Goal: Answer question/provide support: Share knowledge or assist other users

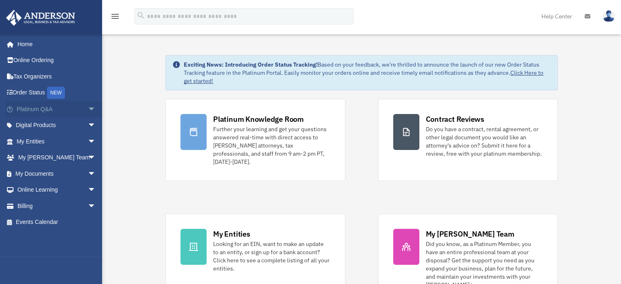
click at [25, 105] on link "Platinum Q&A arrow_drop_down" at bounding box center [57, 109] width 102 height 16
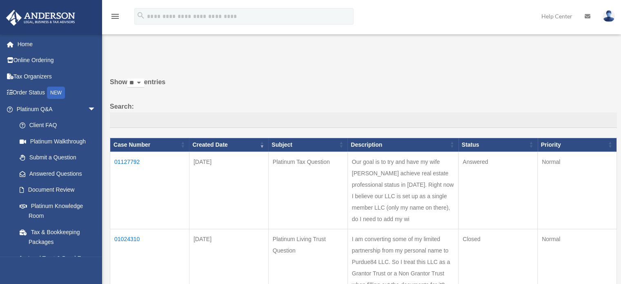
click at [126, 158] on td "01127792" at bounding box center [149, 189] width 79 height 77
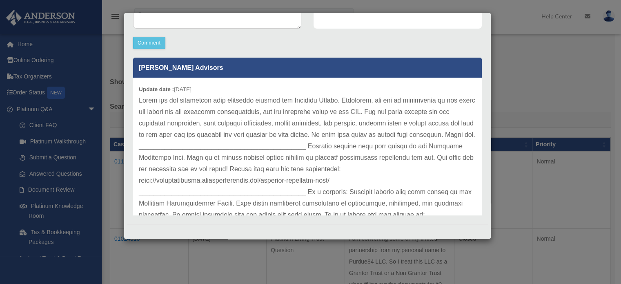
click at [561, 56] on div "Case Detail × Platinum Tax Question Case Number 01127792 Created Date [DATE] St…" at bounding box center [310, 142] width 621 height 284
